Goal: Find specific page/section: Find specific page/section

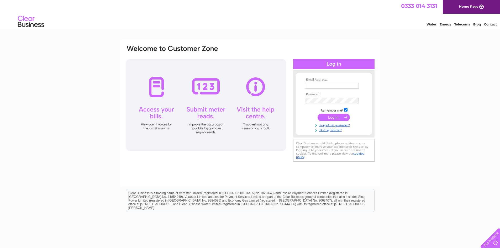
type input "suppliers@kidsout.org.uk"
click at [335, 115] on input "submit" at bounding box center [334, 117] width 32 height 7
click at [336, 119] on input "submit" at bounding box center [334, 117] width 32 height 7
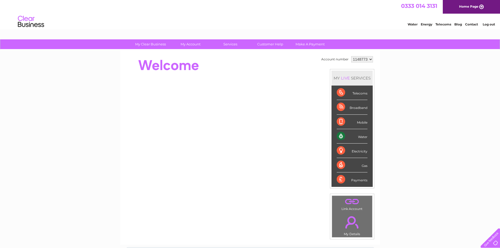
click at [345, 135] on div "Water" at bounding box center [352, 136] width 31 height 14
click at [359, 136] on div "Water" at bounding box center [352, 136] width 31 height 14
click at [339, 138] on div "Water" at bounding box center [352, 136] width 31 height 14
drag, startPoint x: 280, startPoint y: 72, endPoint x: 277, endPoint y: 83, distance: 11.1
click at [280, 72] on div at bounding box center [220, 65] width 191 height 21
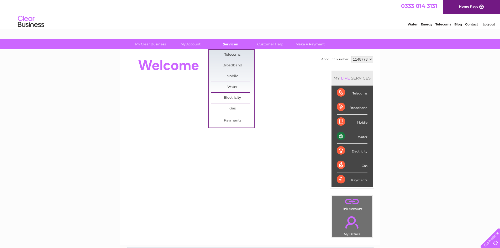
click at [228, 46] on link "Services" at bounding box center [230, 44] width 43 height 10
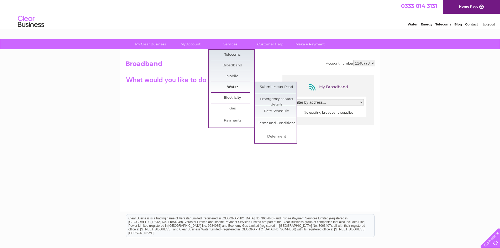
click at [230, 90] on link "Water" at bounding box center [232, 87] width 43 height 10
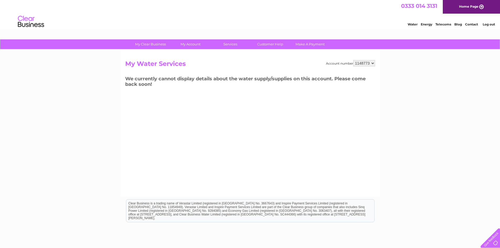
click at [230, 90] on div "Account number 1148773 My Water Services We currently cannot display details ab…" at bounding box center [250, 123] width 260 height 147
click at [240, 117] on div "Account number 1148773 My Water Services We currently cannot display details ab…" at bounding box center [250, 123] width 260 height 147
click at [380, 102] on div "My Clear Business Login Details My Details My Preferences Link Account My Accou…" at bounding box center [250, 162] width 500 height 247
